Goal: Transaction & Acquisition: Subscribe to service/newsletter

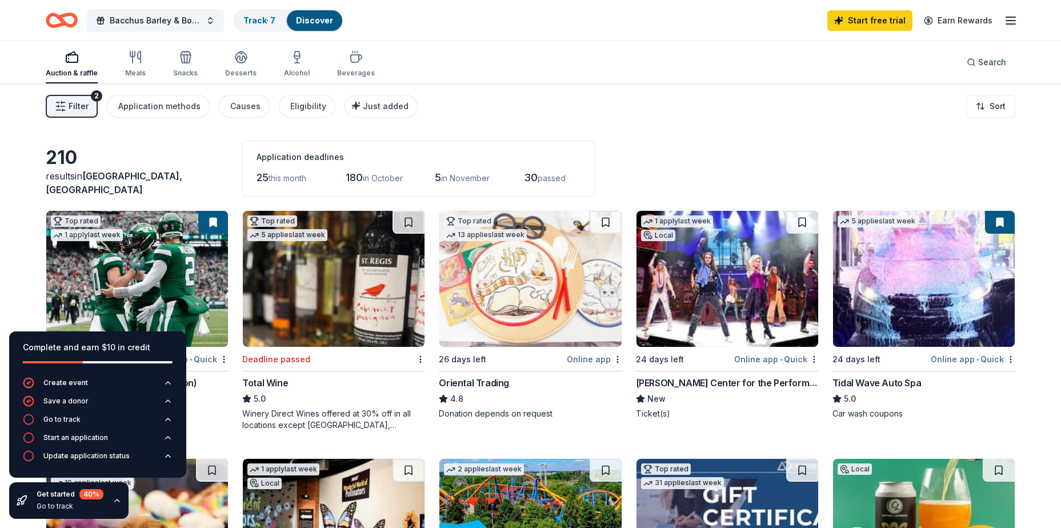
click at [64, 14] on icon "Home" at bounding box center [67, 19] width 18 height 11
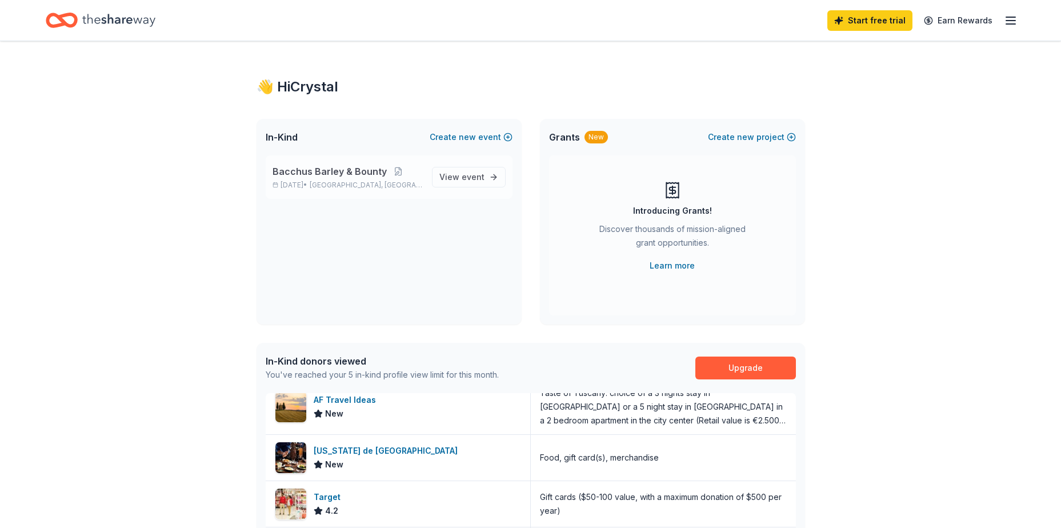
click at [431, 177] on div "Bacchus Barley & Bounty [DATE] • [GEOGRAPHIC_DATA], [GEOGRAPHIC_DATA] View event" at bounding box center [389, 176] width 247 height 43
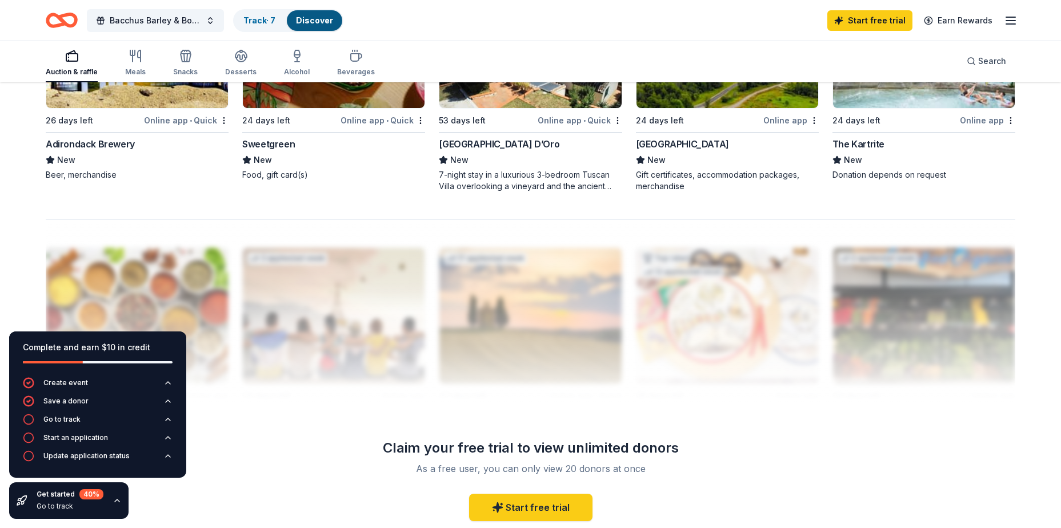
scroll to position [743, 0]
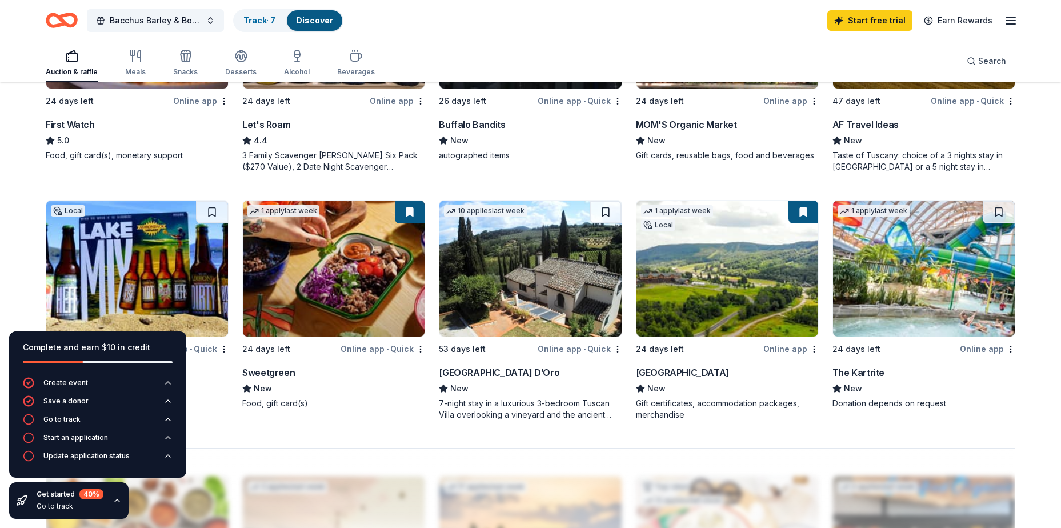
click at [888, 312] on img at bounding box center [924, 269] width 182 height 136
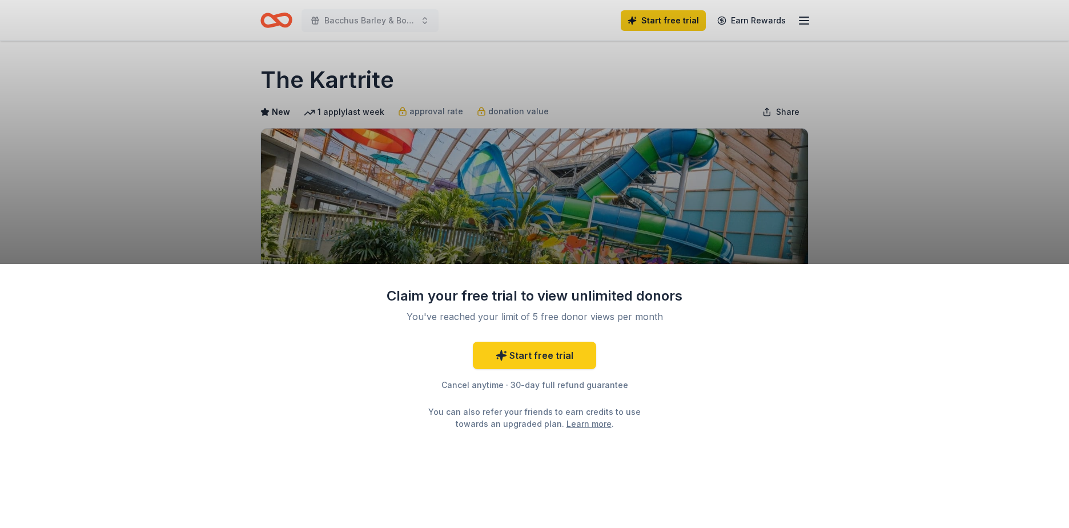
click at [690, 226] on div "Claim your free trial to view unlimited donors You've reached your limit of 5 f…" at bounding box center [534, 264] width 1069 height 528
click at [539, 360] on link "Start free trial" at bounding box center [534, 355] width 123 height 27
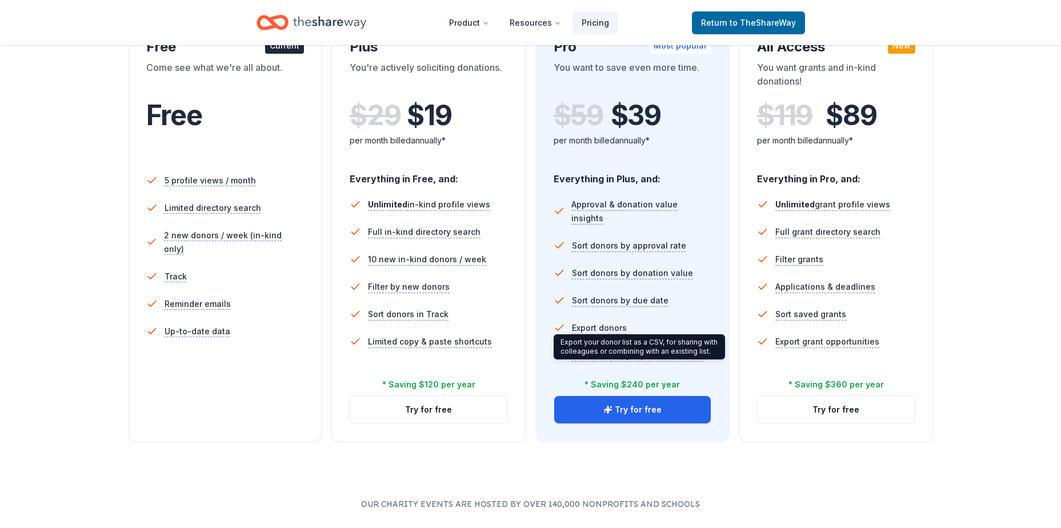
scroll to position [286, 0]
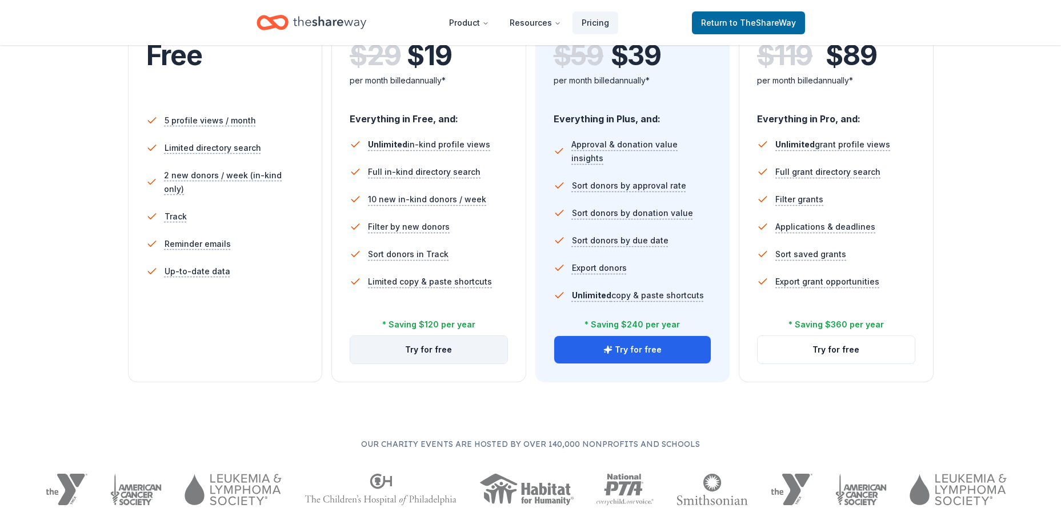
click at [434, 351] on button "Try for free" at bounding box center [428, 349] width 157 height 27
